Goal: Transaction & Acquisition: Purchase product/service

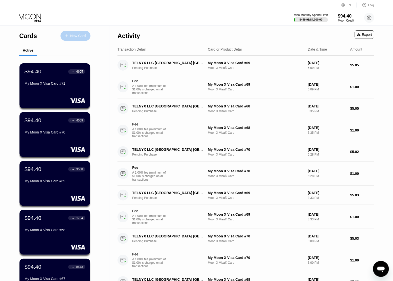
click at [76, 35] on div "New Card" at bounding box center [78, 36] width 16 height 4
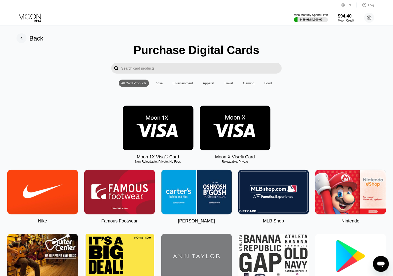
click at [227, 140] on img at bounding box center [235, 128] width 71 height 45
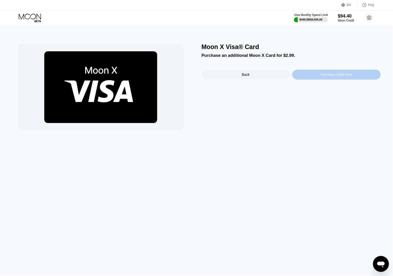
click at [330, 77] on div "Purchase Card Now" at bounding box center [336, 75] width 31 height 4
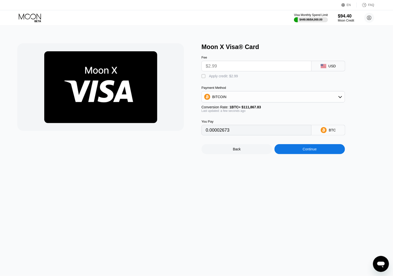
click at [233, 78] on div "Apply credit: $2.99" at bounding box center [223, 76] width 29 height 4
type input "0"
click at [311, 151] on div "Continue" at bounding box center [310, 149] width 14 height 4
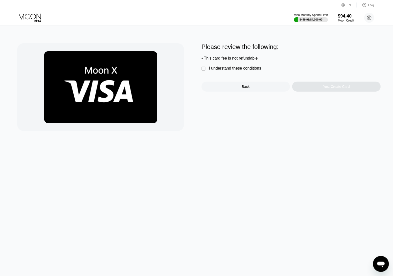
click at [238, 70] on div "I understand these conditions" at bounding box center [235, 68] width 52 height 5
click at [328, 83] on div "Please review the following: • This card fee is not refundable  I understand t…" at bounding box center [291, 67] width 179 height 48
click at [328, 95] on div "Please review the following: • This card fee is not refundable  I understand t…" at bounding box center [291, 87] width 179 height 88
click at [329, 89] on div "Yes, Create Card" at bounding box center [336, 87] width 27 height 4
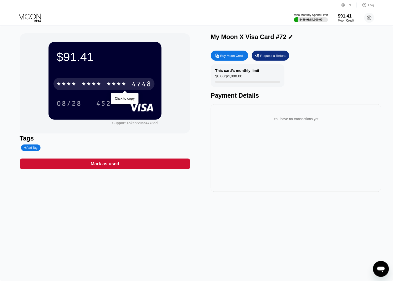
click at [102, 83] on div "* * * * * * * * * * * * 4748" at bounding box center [104, 84] width 101 height 13
